Goal: Register for event/course

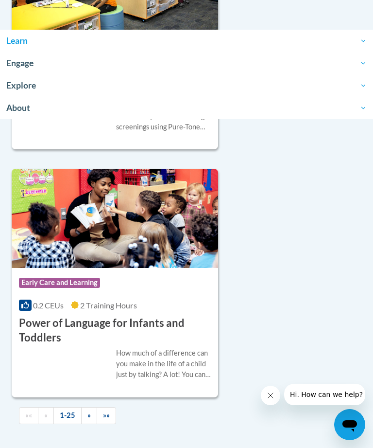
click at [109, 407] on link "»»" at bounding box center [106, 415] width 19 height 17
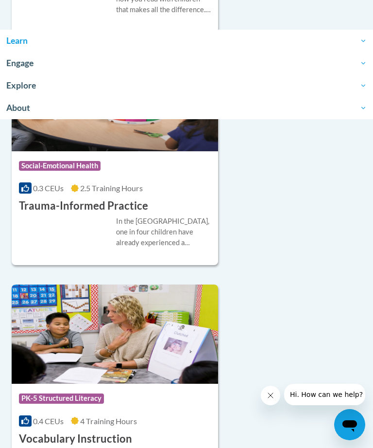
scroll to position [4855, 0]
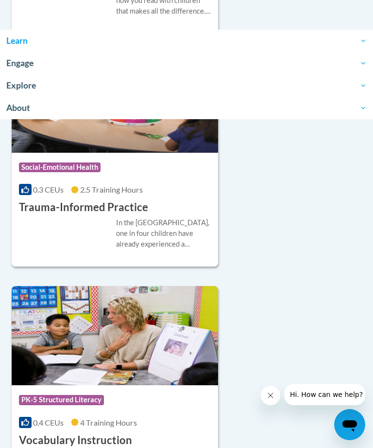
click at [141, 314] on img at bounding box center [115, 335] width 207 height 99
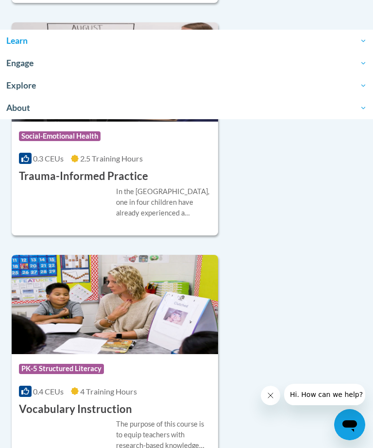
click at [122, 293] on img at bounding box center [115, 304] width 207 height 99
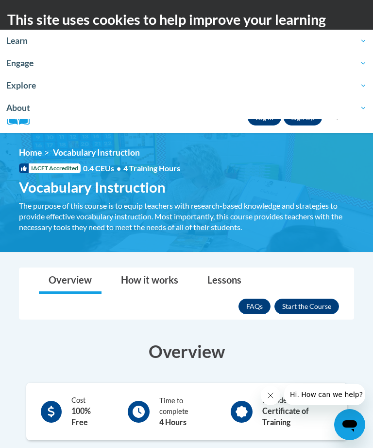
click at [270, 388] on button "Cerrar mensaje de la compañía" at bounding box center [270, 394] width 19 height 19
click at [307, 310] on button "Enroll" at bounding box center [307, 306] width 65 height 16
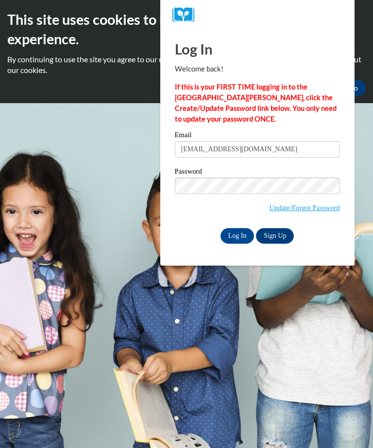
click at [237, 236] on input "Log In" at bounding box center [238, 236] width 34 height 16
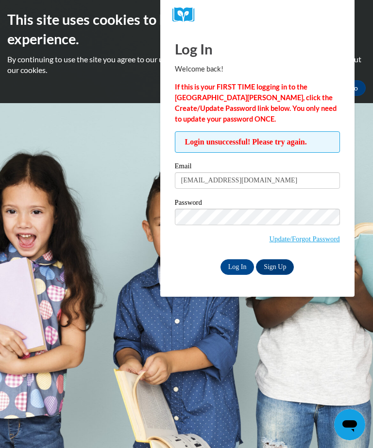
click at [277, 272] on link "Sign Up" at bounding box center [275, 267] width 38 height 16
click at [240, 269] on input "Log In" at bounding box center [238, 267] width 34 height 16
click at [318, 238] on link "Update/Forgot Password" at bounding box center [305, 239] width 70 height 8
click at [303, 243] on link "Update/Forgot Password" at bounding box center [305, 239] width 70 height 8
click at [282, 265] on link "Sign Up" at bounding box center [275, 267] width 38 height 16
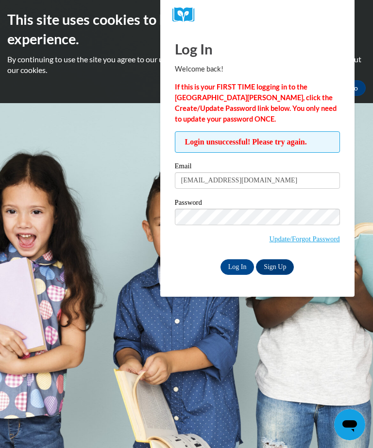
click at [236, 263] on input "Log In" at bounding box center [238, 267] width 34 height 16
click at [237, 262] on input "Log In" at bounding box center [238, 267] width 34 height 16
